Goal: Task Accomplishment & Management: Use online tool/utility

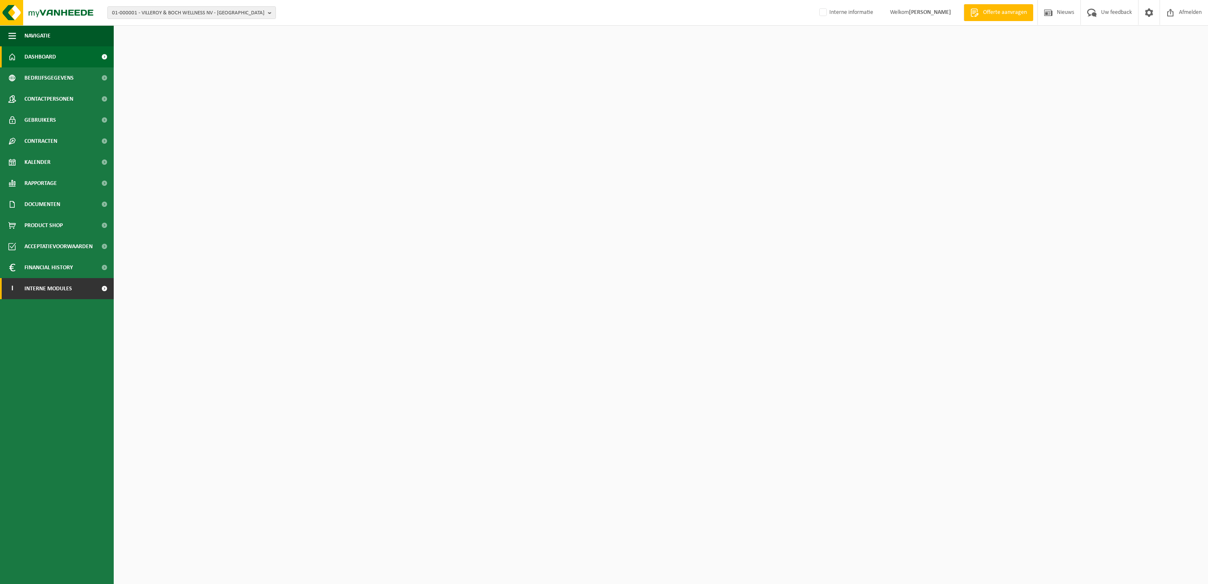
click at [54, 292] on span "Interne modules" at bounding box center [48, 288] width 48 height 21
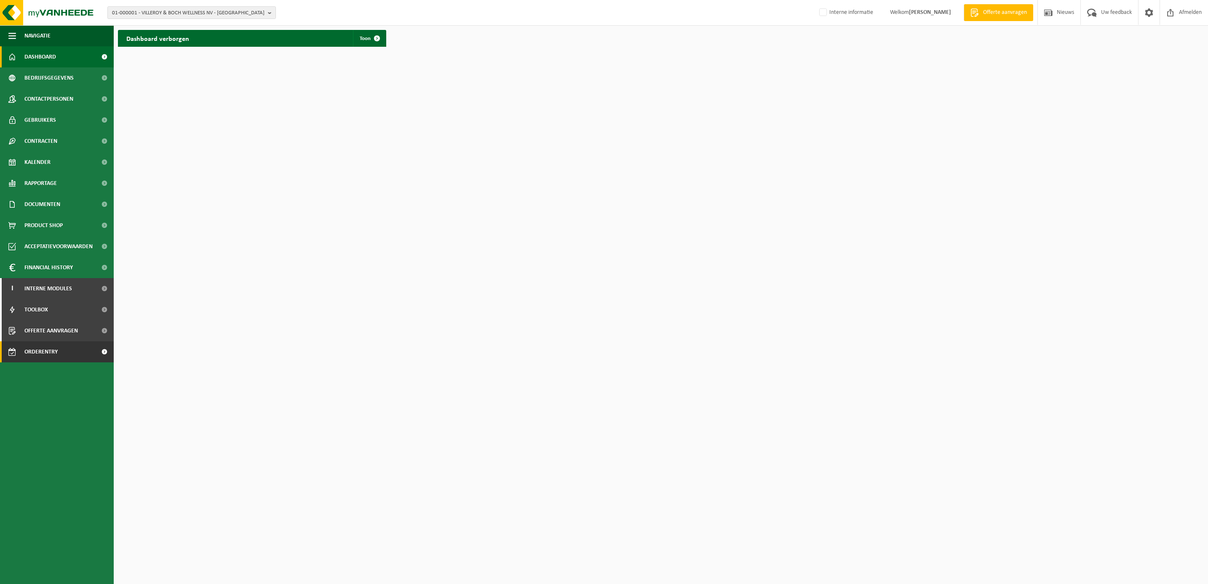
click at [43, 345] on span "Orderentry Goedkeuring" at bounding box center [59, 351] width 71 height 21
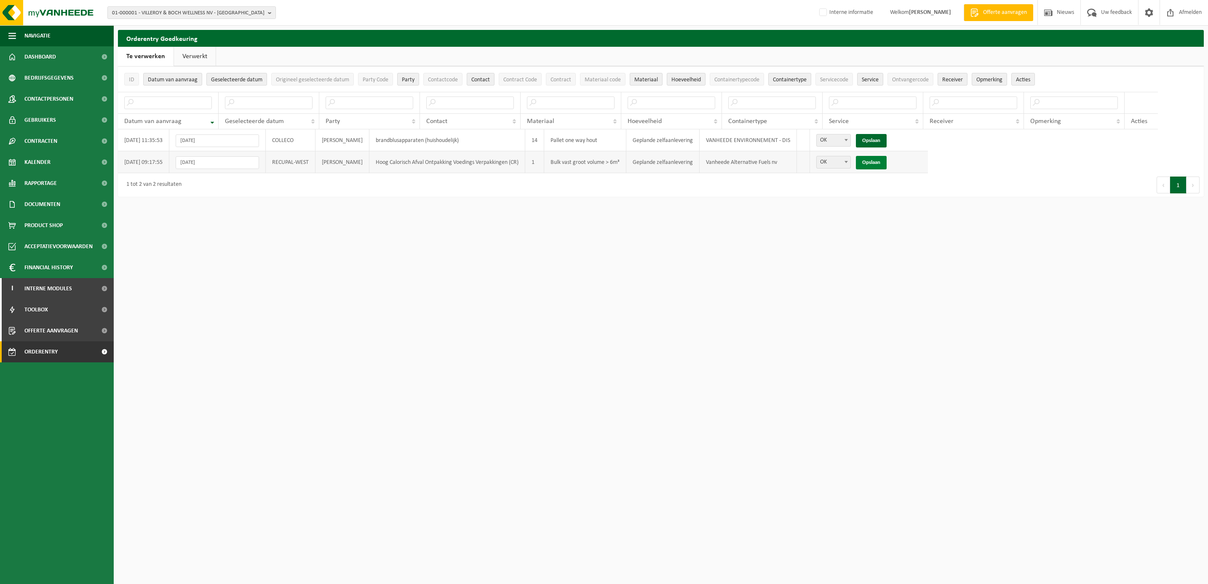
click at [887, 163] on link "Opslaan" at bounding box center [871, 162] width 31 height 13
